Goal: Answer question/provide support: Answer question/provide support

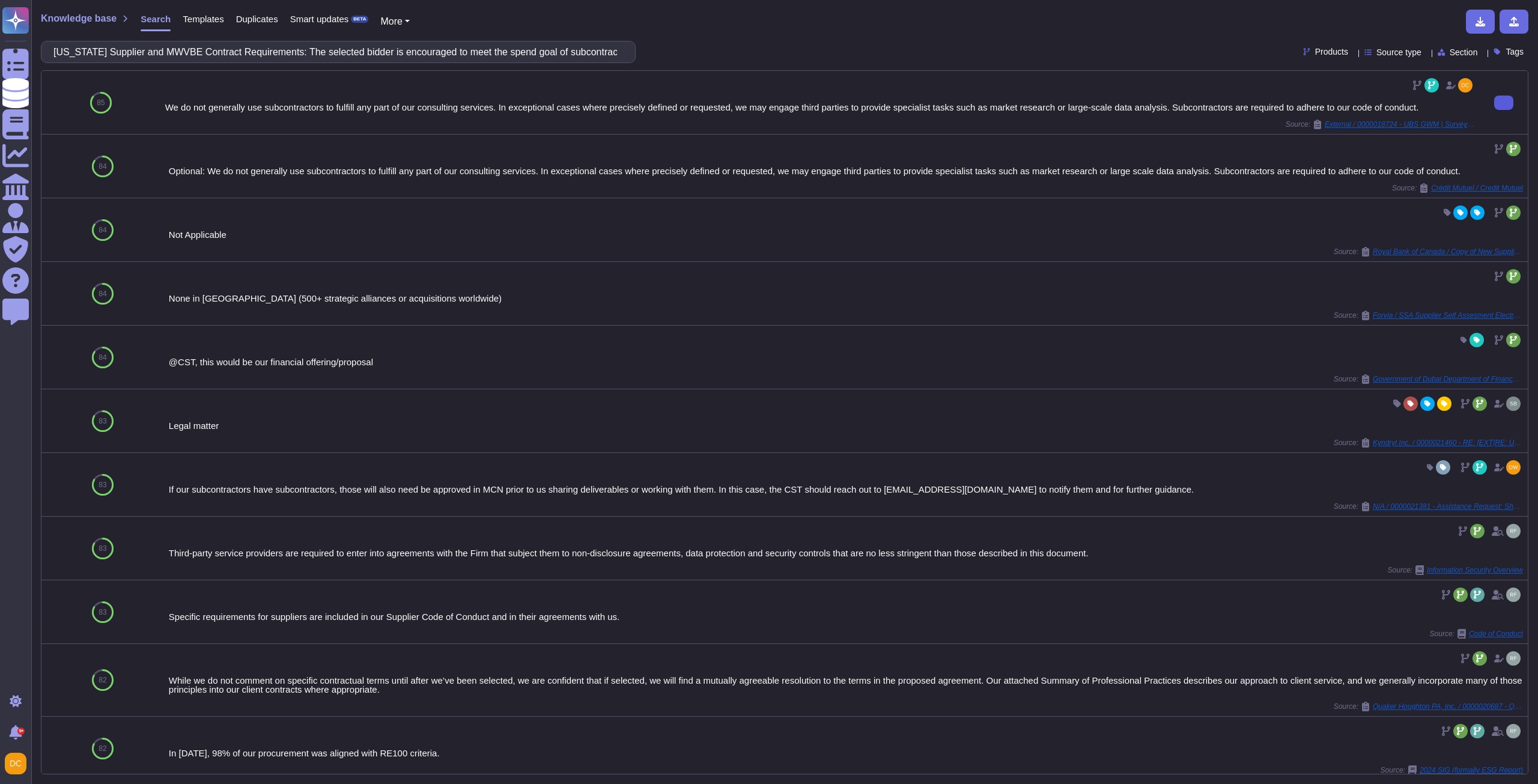
click at [1494, 105] on button at bounding box center [1504, 102] width 20 height 14
click at [230, 62] on div "[US_STATE] Supplier and MWVBE Contract Requirements: The selected bidder is enc…" at bounding box center [338, 52] width 595 height 23
click at [231, 53] on input "[US_STATE] Supplier and MWVBE Contract Requirements: The selected bidder is enc…" at bounding box center [335, 52] width 576 height 21
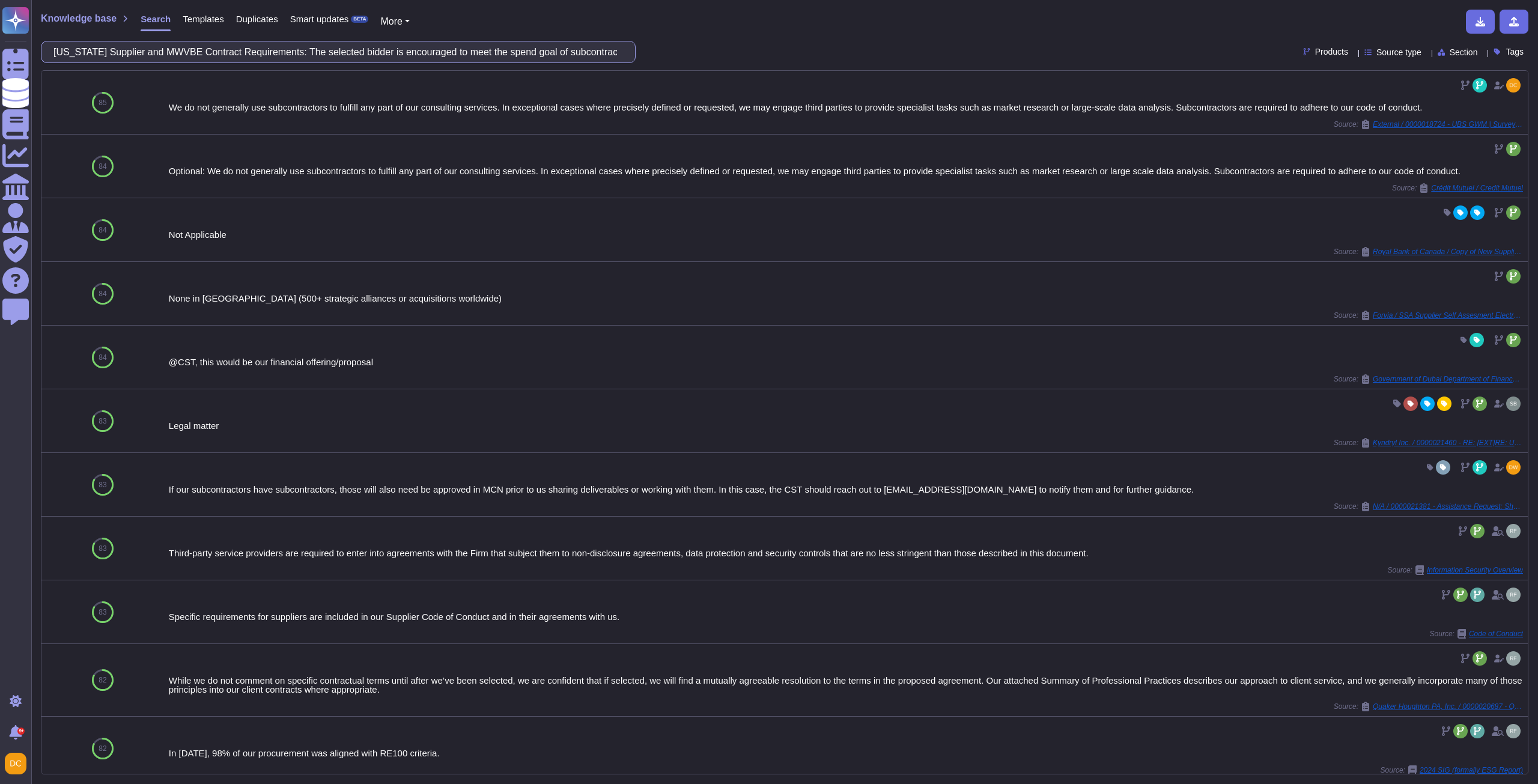
paste input "How long has the company been in business"
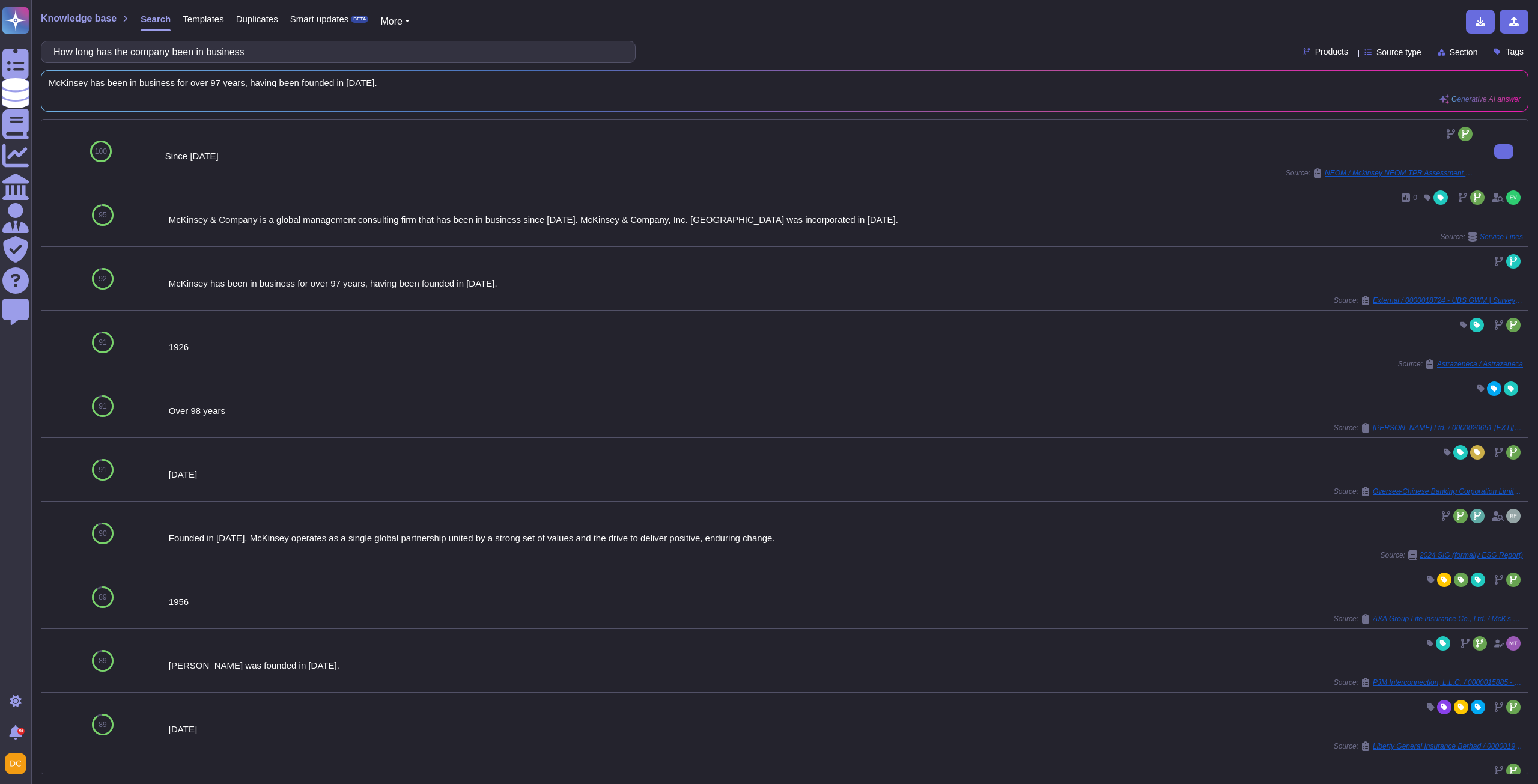
type input "How long has the company been in business"
click at [196, 157] on div "Since [DATE]" at bounding box center [820, 156] width 1310 height 9
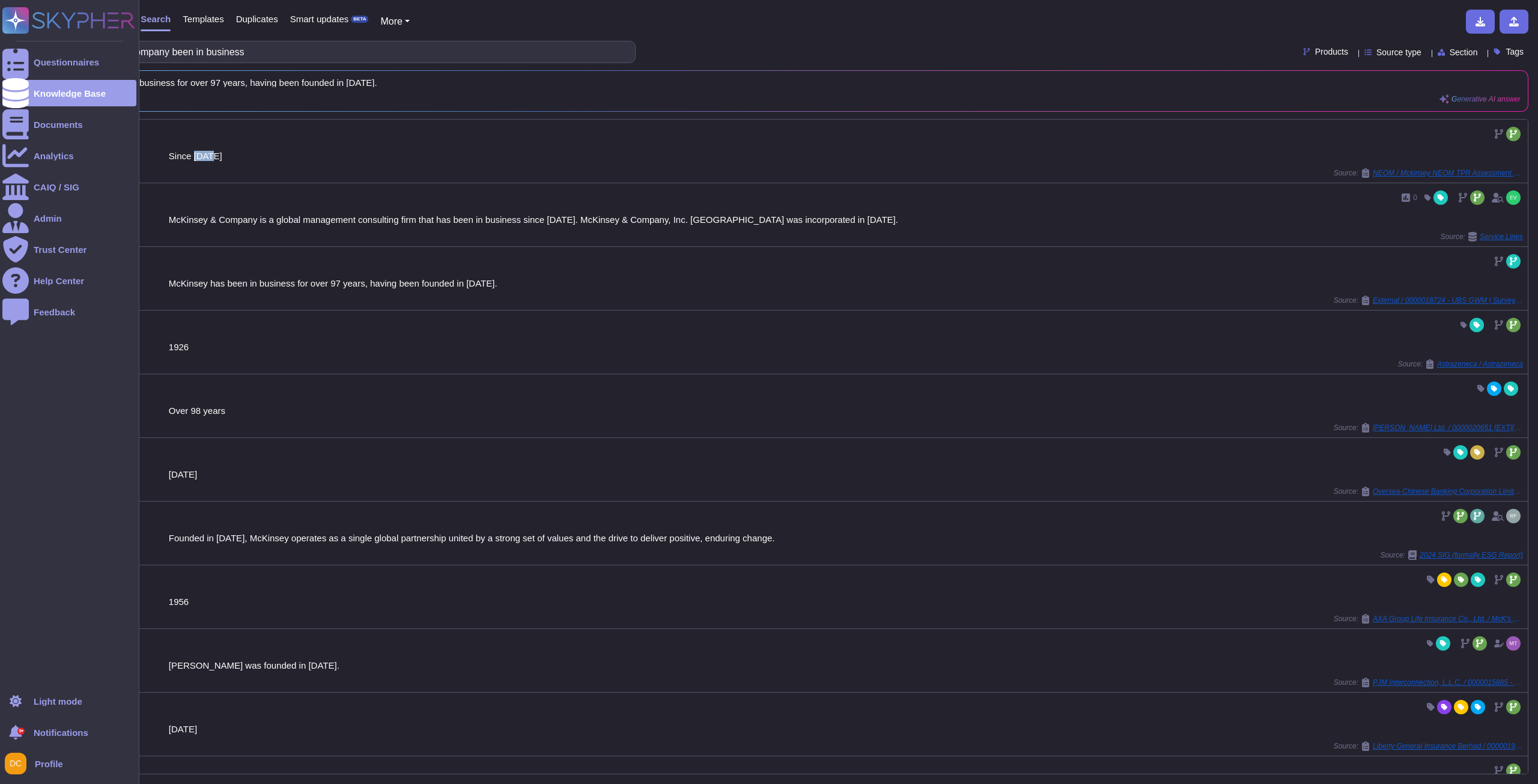
copy div "1926"
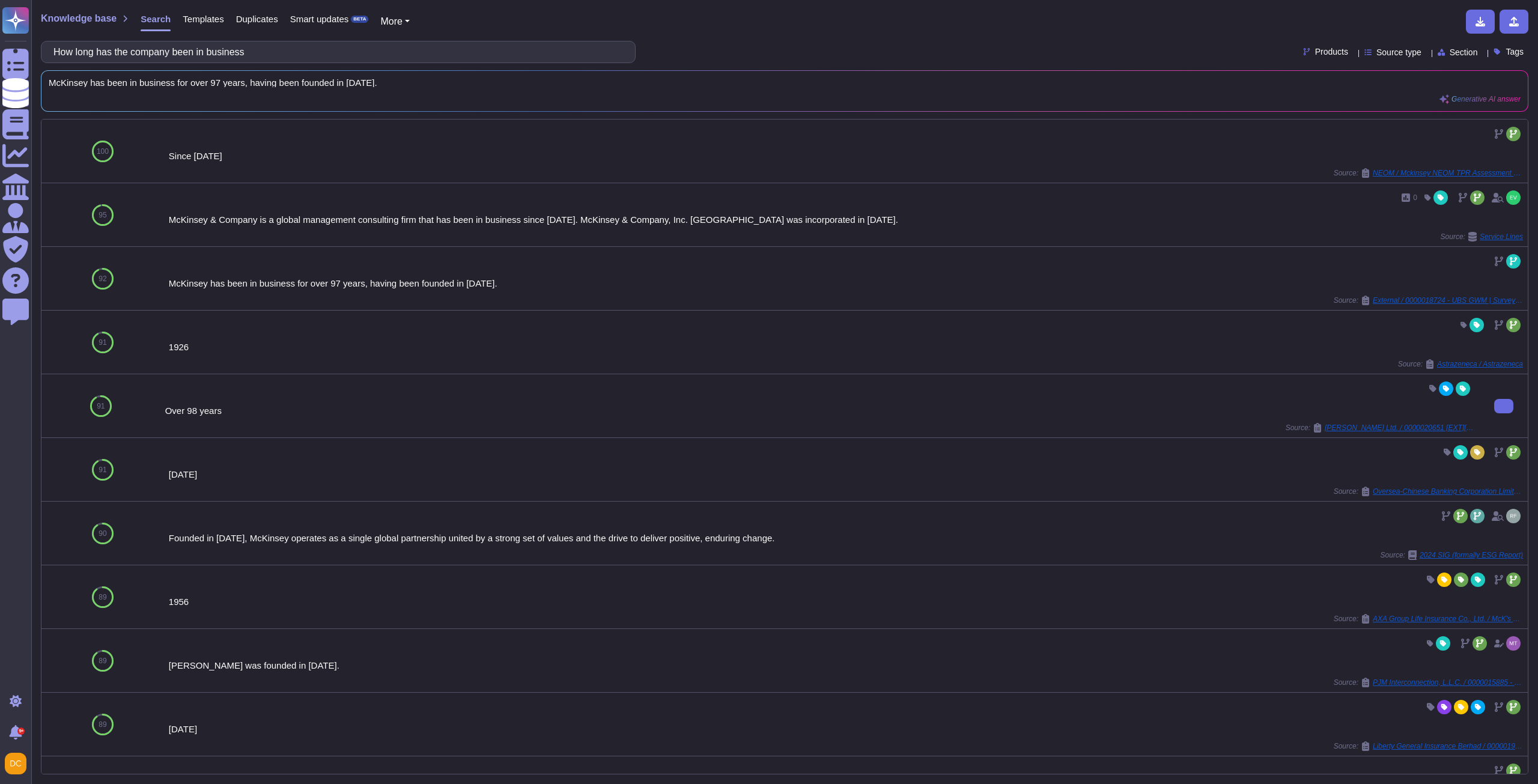
click at [195, 412] on div "Over 98 years" at bounding box center [820, 411] width 1310 height 9
copy div "Over 98 years"
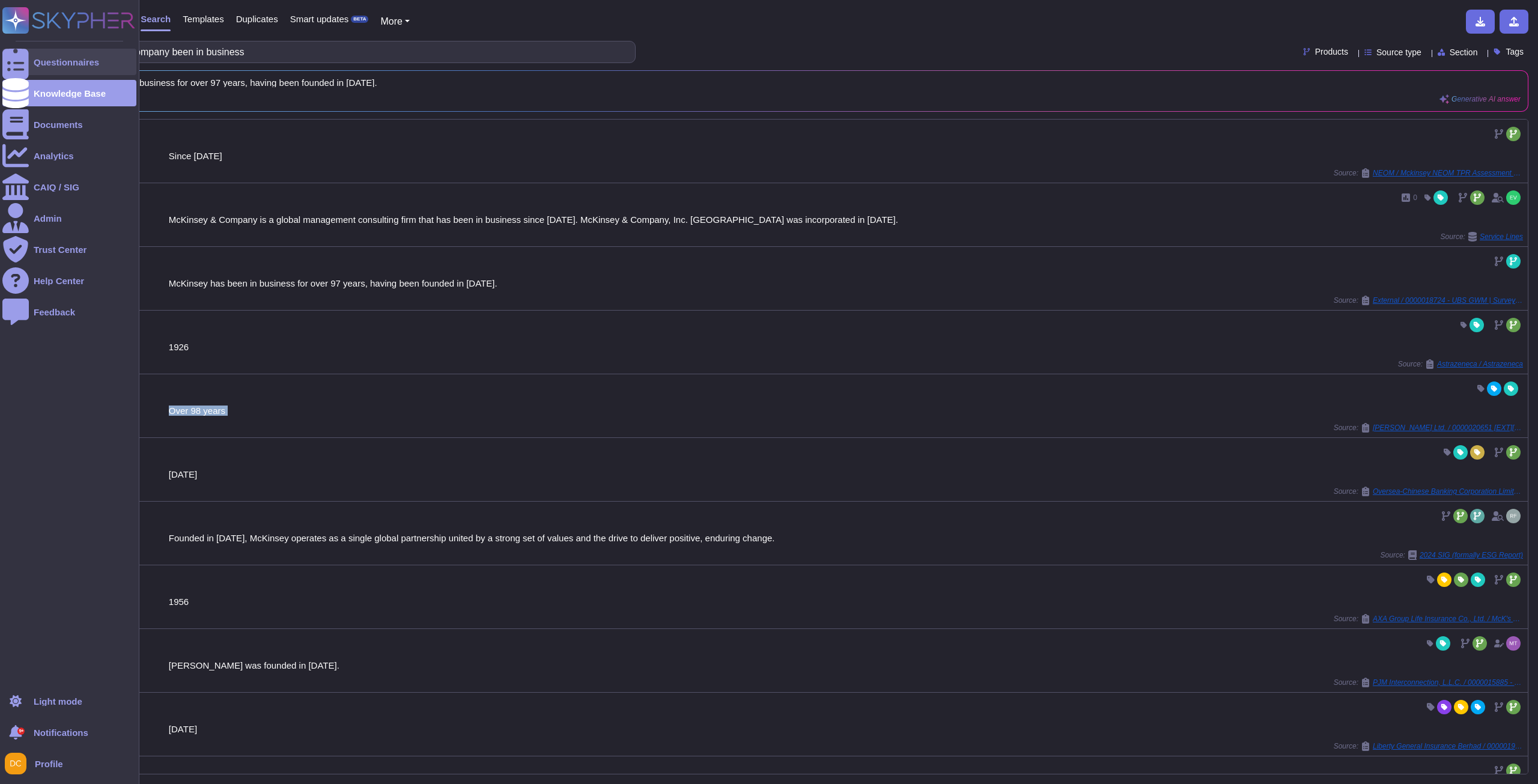
click at [20, 56] on div at bounding box center [15, 62] width 26 height 26
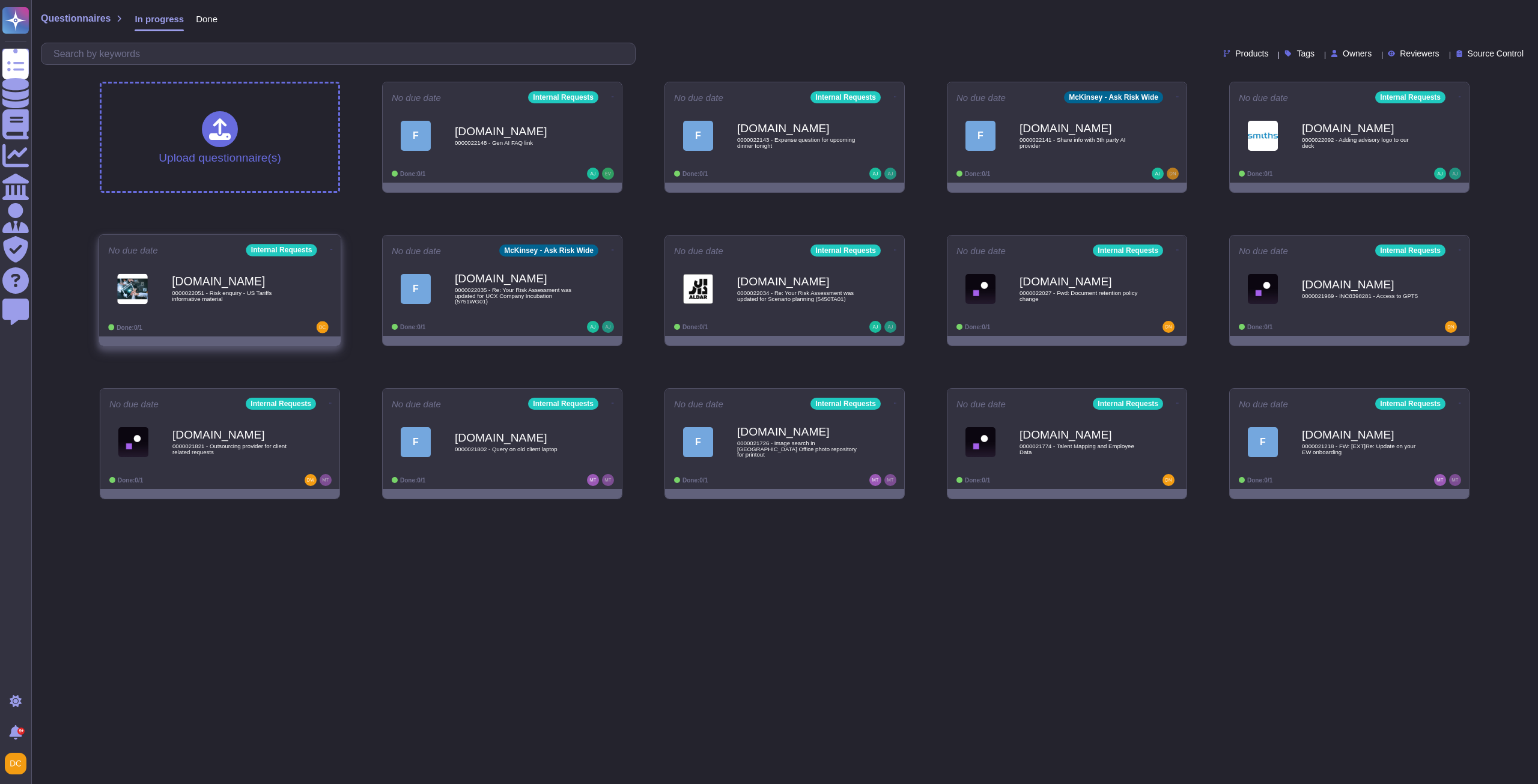
click at [238, 318] on div "[DOMAIN_NAME] 0000022051 - Risk enquiry - US Tariffs informative material" at bounding box center [220, 288] width 223 height 61
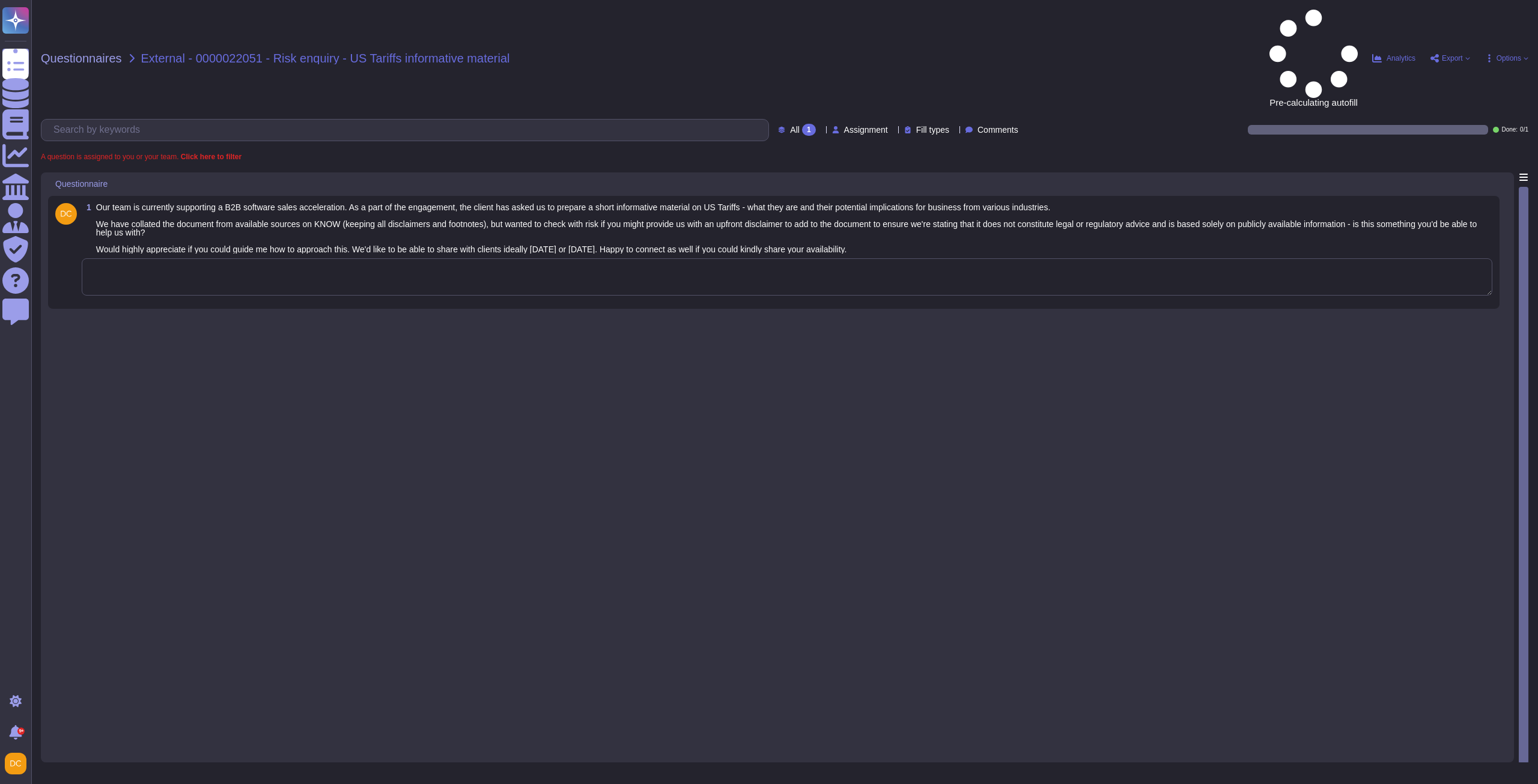
click at [378, 258] on textarea at bounding box center [787, 277] width 1411 height 38
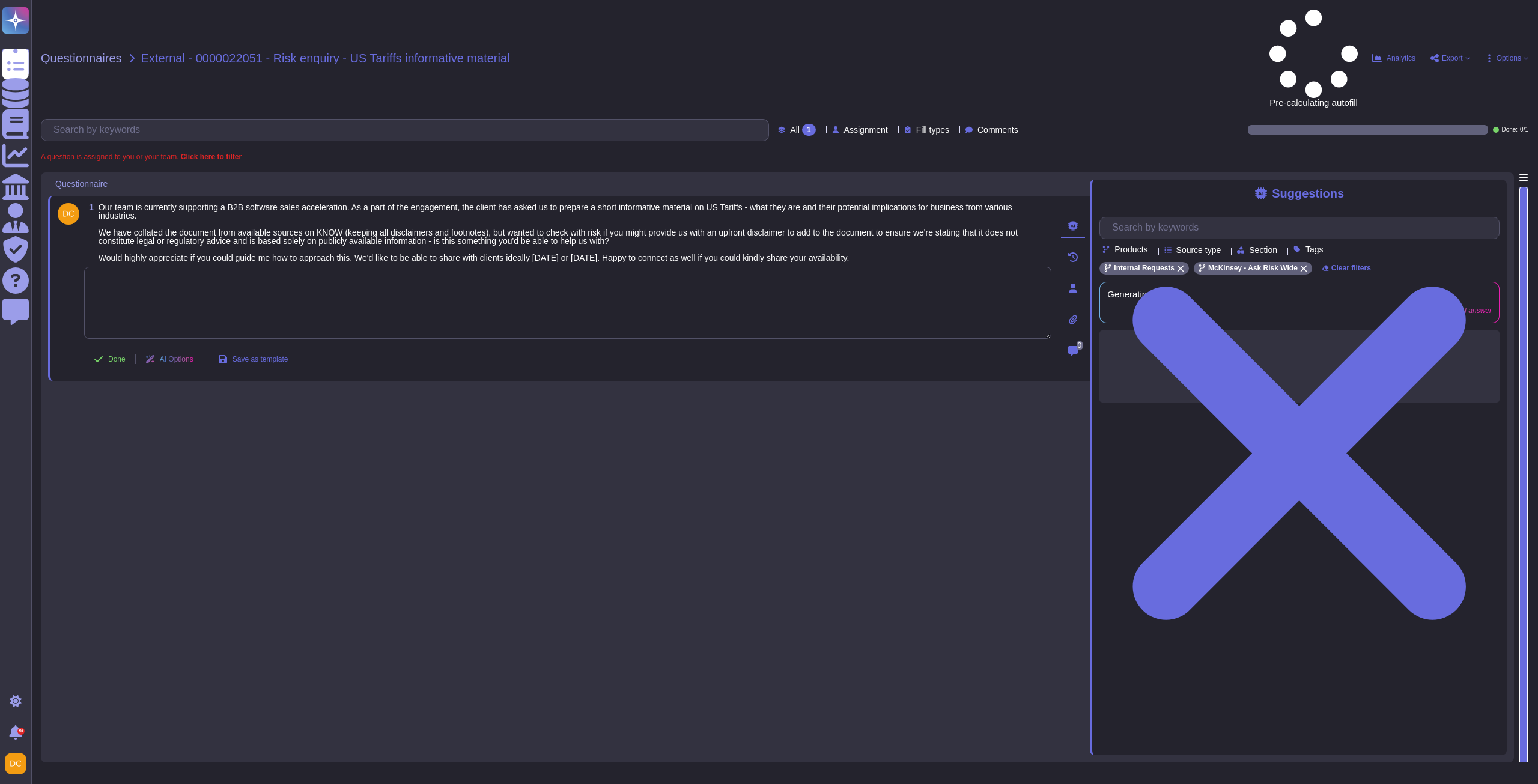
paste textarea "@[PERSON_NAME], we are not concerned about one communication sent to the client…"
type textarea "@[PERSON_NAME], we are not concerned about one communication sent to the client…"
click at [117, 356] on span "Done" at bounding box center [117, 360] width 17 height 8
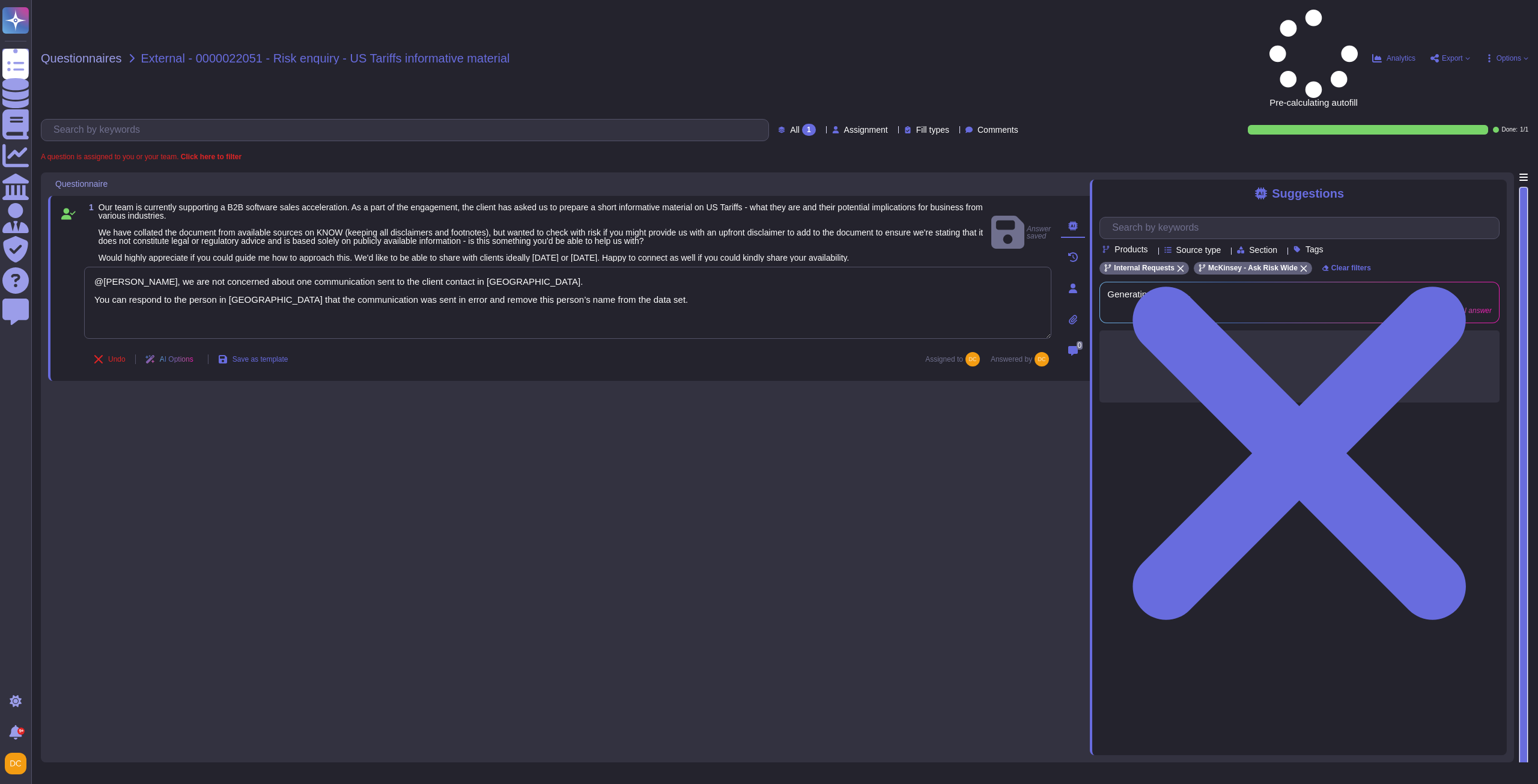
click at [354, 375] on div "1 Our team is currently supporting a B2B software sales acceleration. As a part…" at bounding box center [569, 463] width 1042 height 583
